Goal: Book appointment/travel/reservation

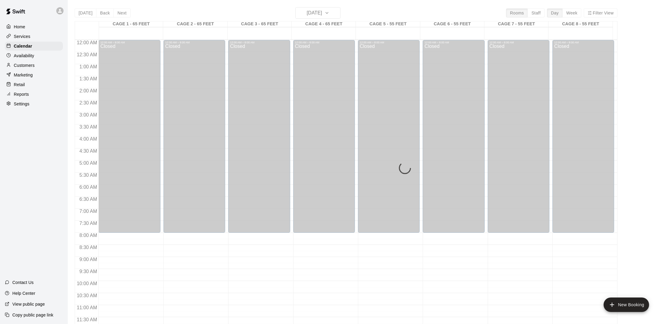
click at [338, 12] on div "[DATE] Back [DATE][DATE] Rooms Staff Day Week Filter View CAGE 1 - 65 FEET 07 S…" at bounding box center [346, 169] width 542 height 324
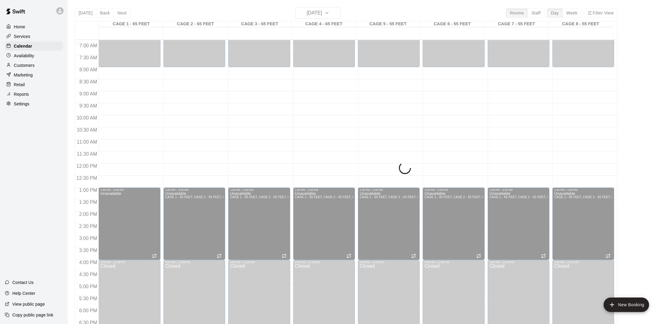
click at [338, 13] on div "[DATE] Back [DATE][DATE] Rooms Staff Day Week Filter View CAGE 1 - 65 FEET 07 S…" at bounding box center [346, 169] width 542 height 324
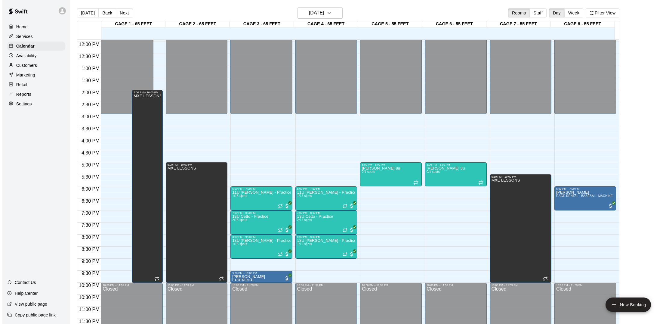
scroll to position [10, 0]
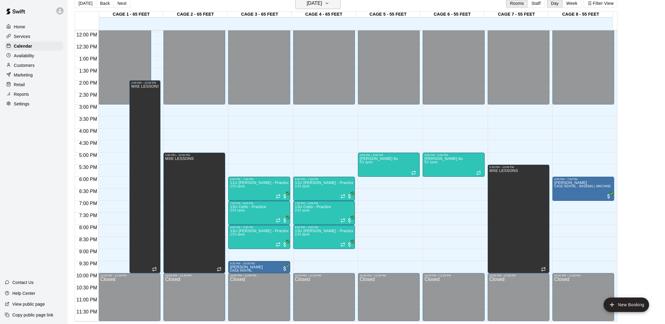
click at [329, 2] on icon "button" at bounding box center [326, 3] width 5 height 7
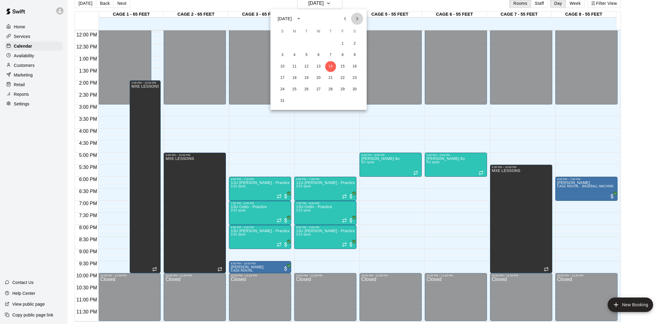
click at [356, 21] on icon "Next month" at bounding box center [357, 18] width 7 height 7
click at [304, 42] on button "2" at bounding box center [306, 43] width 11 height 11
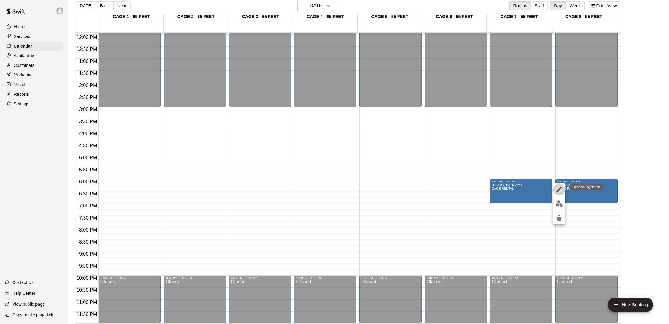
click at [557, 191] on icon "edit" at bounding box center [559, 189] width 5 height 5
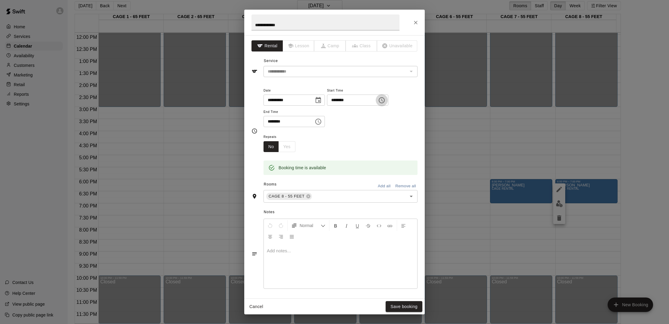
click at [385, 100] on icon "Choose time, selected time is 6:00 PM" at bounding box center [381, 100] width 7 height 7
click at [338, 126] on li "05" at bounding box center [338, 128] width 14 height 11
type input "********"
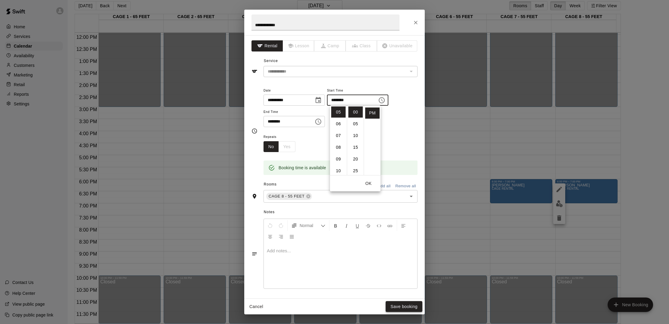
click at [395, 307] on button "Save booking" at bounding box center [404, 306] width 37 height 11
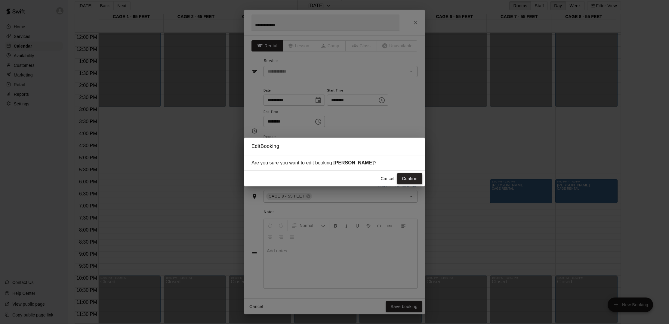
click at [402, 181] on button "Confirm" at bounding box center [409, 178] width 25 height 11
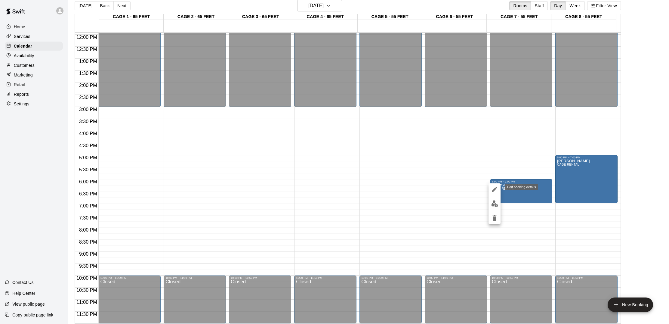
click at [495, 187] on icon "edit" at bounding box center [494, 189] width 7 height 7
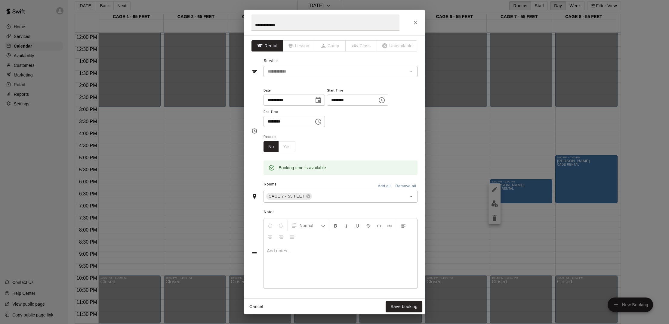
click at [373, 103] on input "********" at bounding box center [350, 99] width 46 height 11
click at [385, 101] on icon "Choose time, selected time is 6:00 PM" at bounding box center [381, 100] width 7 height 7
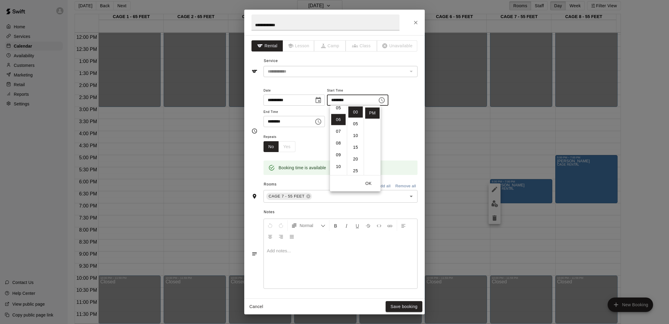
scroll to position [62, 0]
click at [336, 109] on li "05" at bounding box center [338, 108] width 14 height 11
type input "********"
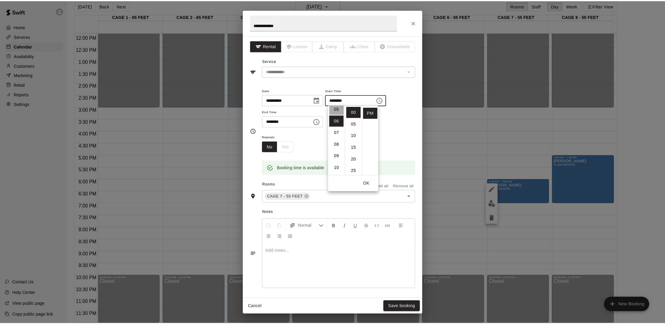
scroll to position [59, 0]
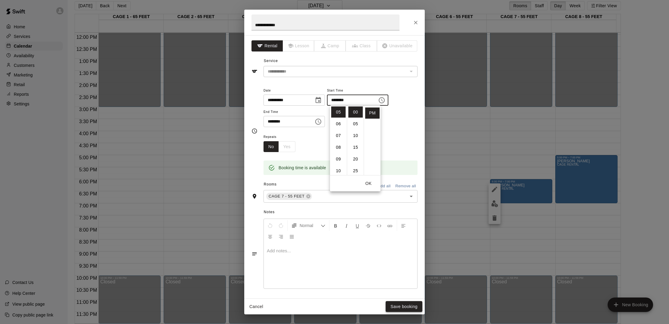
click at [405, 306] on button "Save booking" at bounding box center [404, 306] width 37 height 11
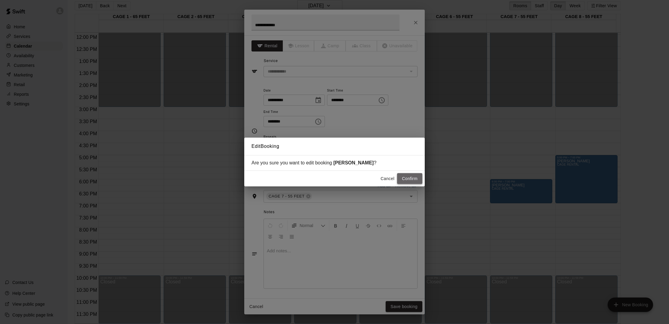
click at [407, 177] on button "Confirm" at bounding box center [409, 178] width 25 height 11
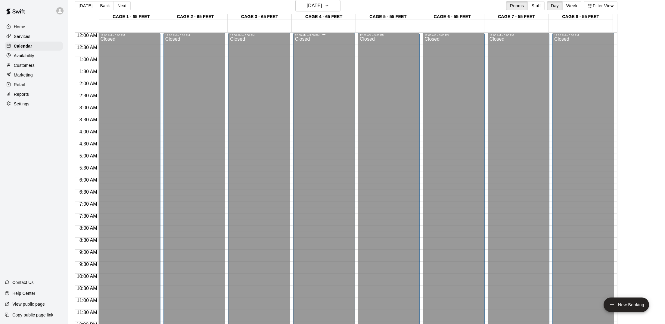
scroll to position [0, 0]
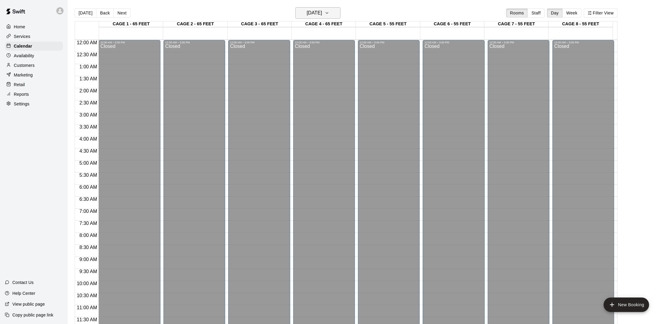
click at [329, 15] on icon "button" at bounding box center [326, 12] width 5 height 7
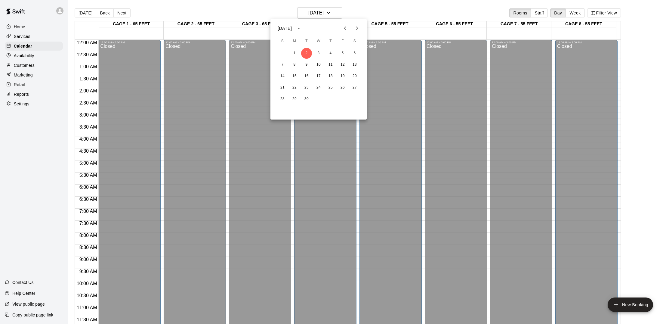
click at [346, 28] on icon "Previous month" at bounding box center [344, 28] width 7 height 7
click at [332, 74] on button "14" at bounding box center [330, 76] width 11 height 11
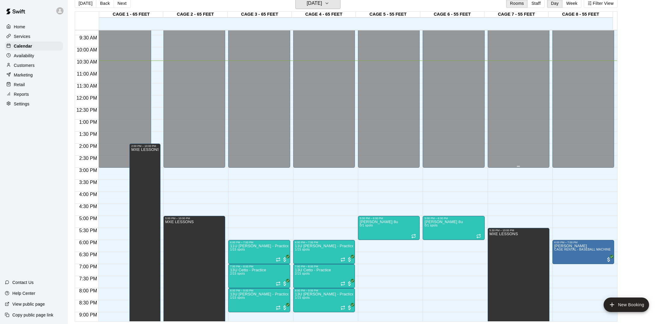
scroll to position [225, 0]
